Goal: Complete application form

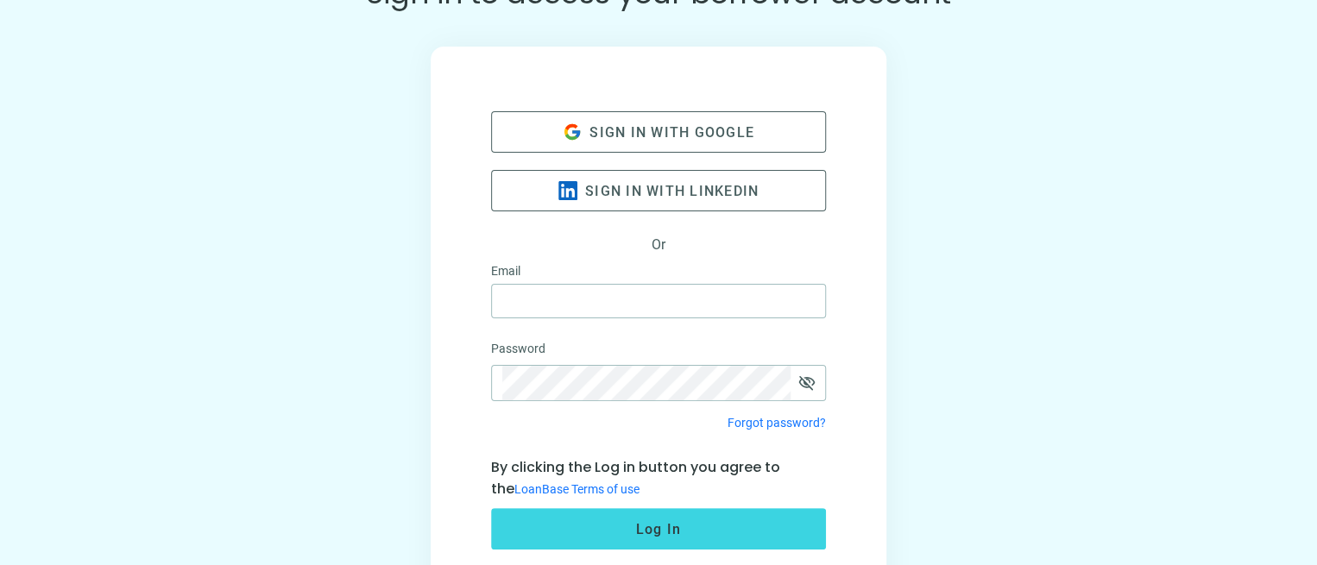
scroll to position [39, 0]
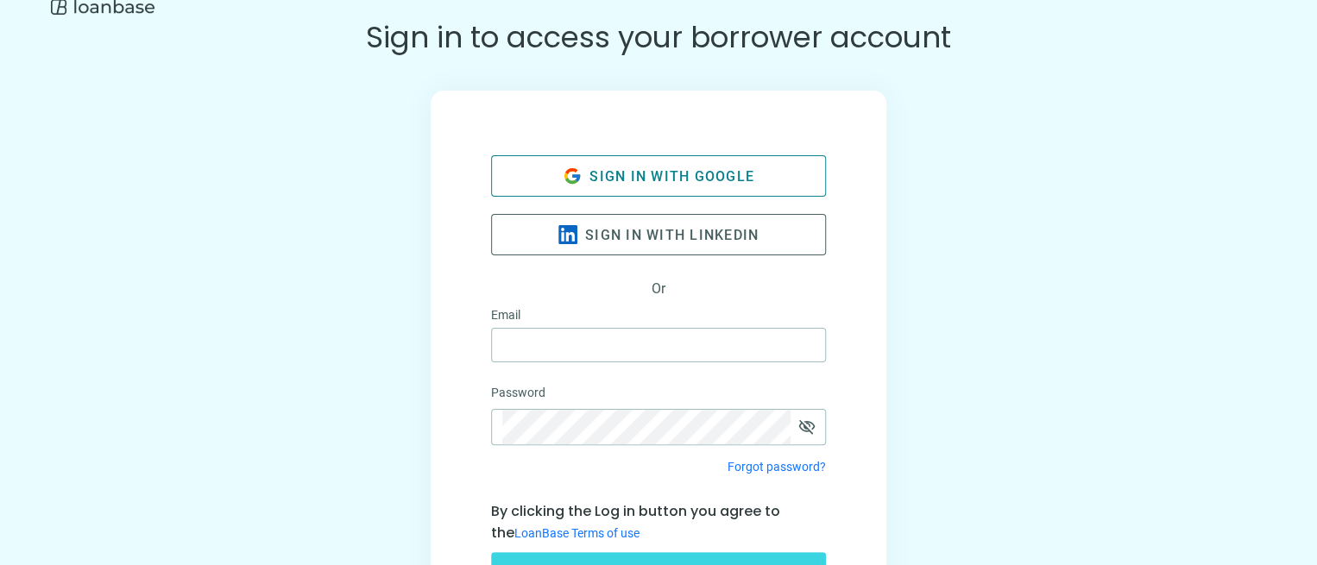
click at [647, 179] on span "Sign in with google" at bounding box center [671, 176] width 165 height 16
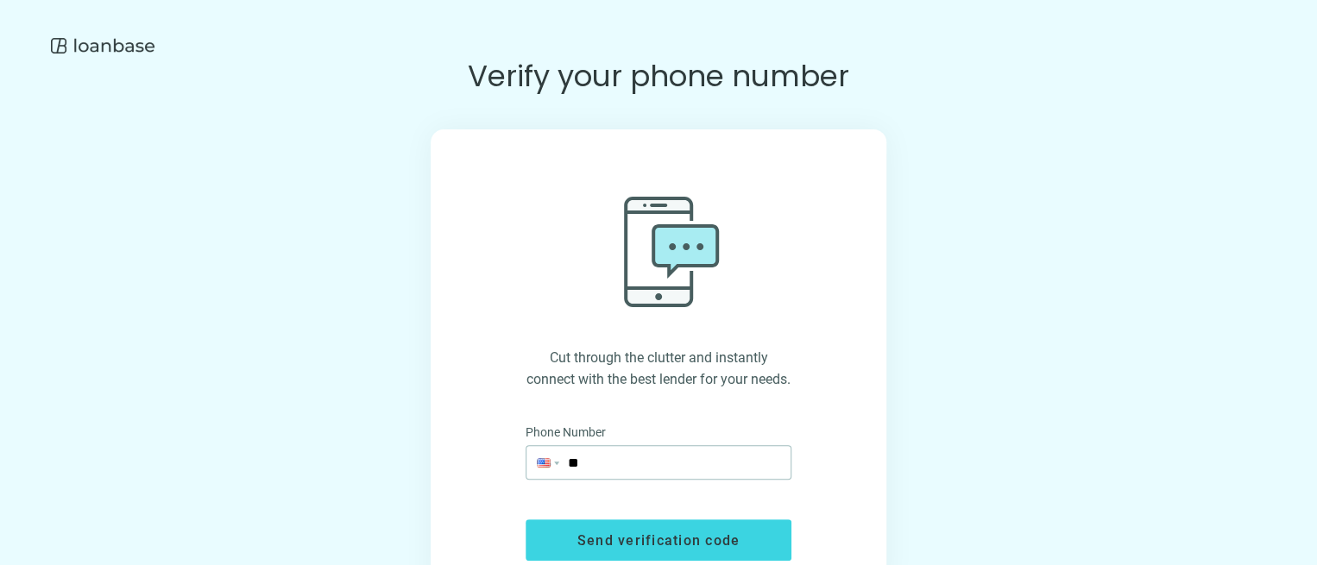
scroll to position [52, 0]
